Goal: Share content

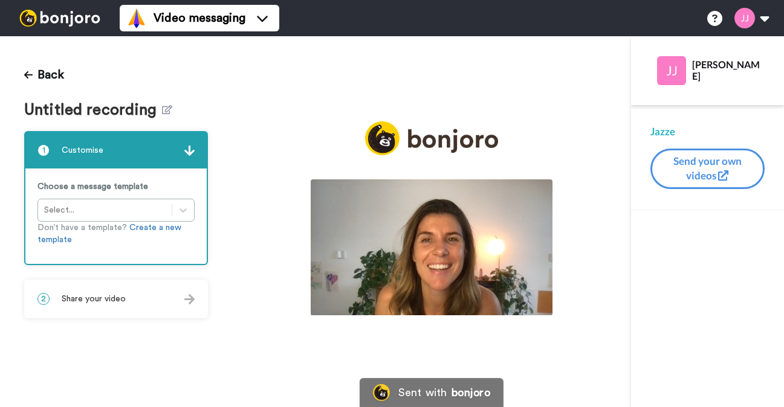
click at [100, 302] on span "Share your video" at bounding box center [94, 299] width 64 height 12
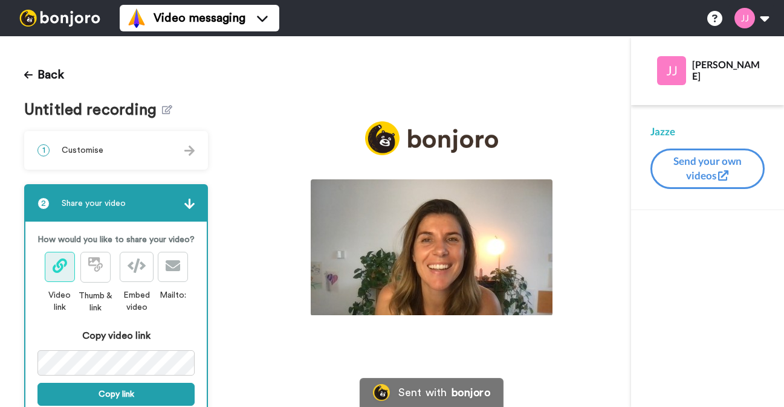
click at [415, 245] on img at bounding box center [432, 247] width 242 height 136
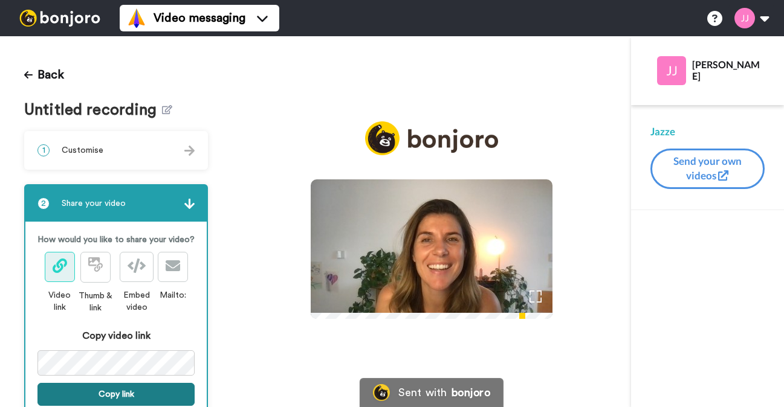
click at [106, 392] on button "Copy link" at bounding box center [115, 394] width 157 height 23
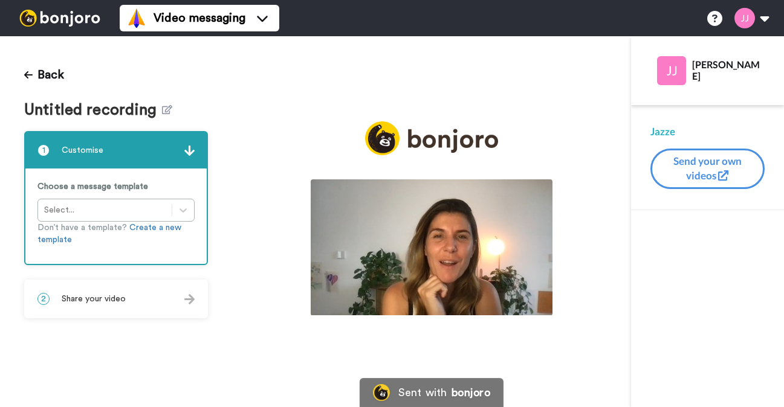
click at [105, 298] on span "Share your video" at bounding box center [94, 299] width 64 height 12
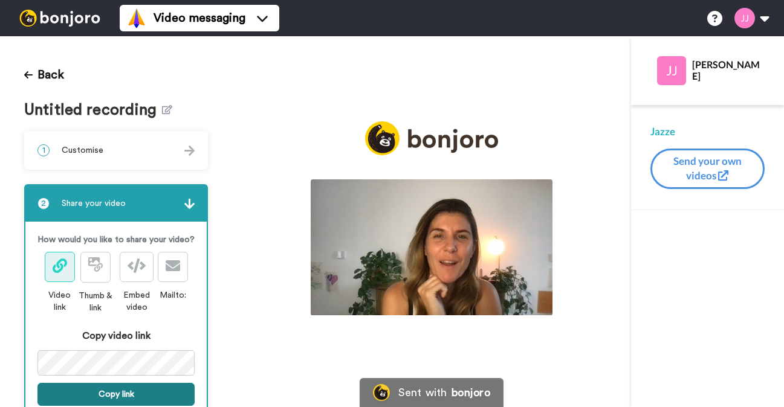
click at [107, 390] on button "Copy link" at bounding box center [115, 394] width 157 height 23
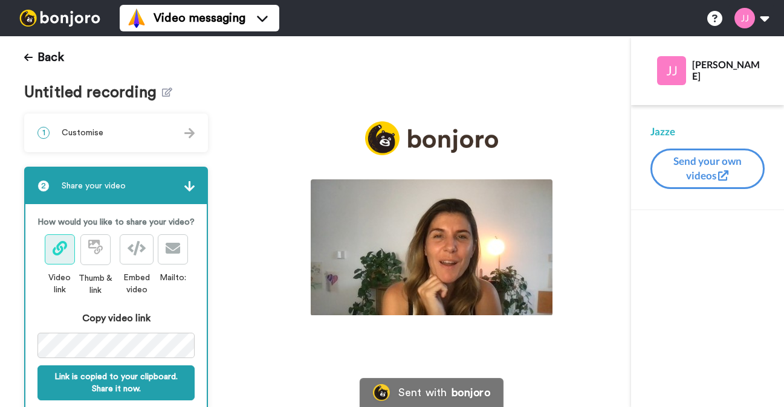
click at [412, 248] on img at bounding box center [432, 247] width 242 height 136
